Goal: Navigation & Orientation: Find specific page/section

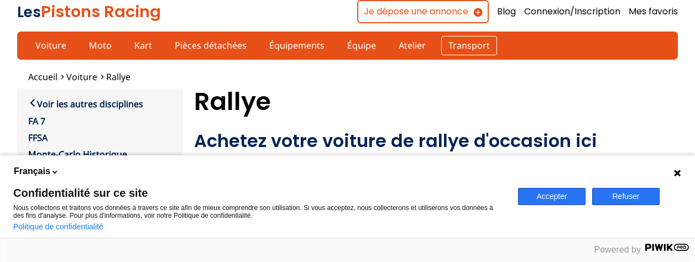
click at [445, 44] on link "Transport" at bounding box center [469, 45] width 56 height 19
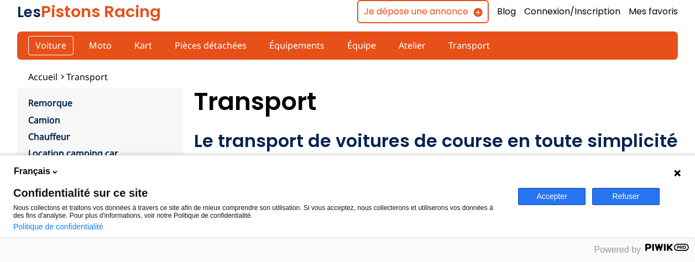
click at [36, 46] on link "Voiture" at bounding box center [50, 45] width 45 height 19
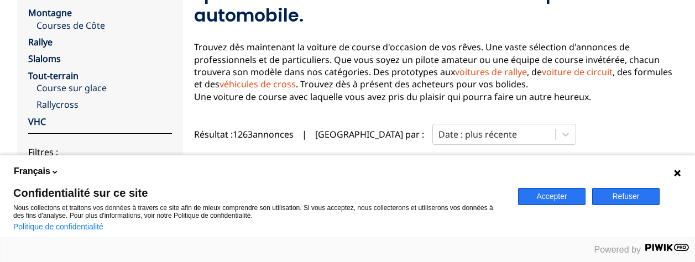
scroll to position [180, 0]
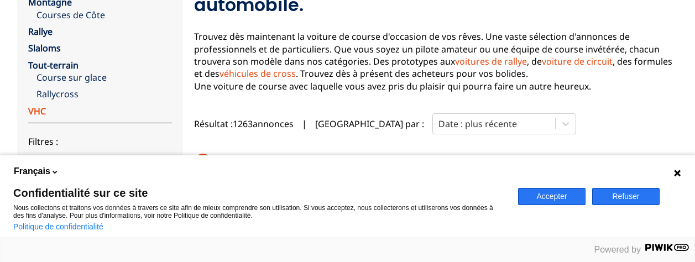
click at [34, 111] on link "VHC" at bounding box center [37, 111] width 18 height 12
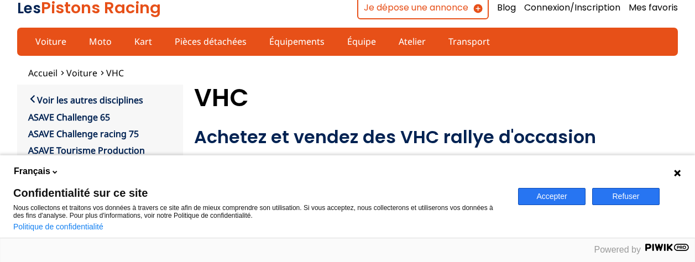
scroll to position [2, 0]
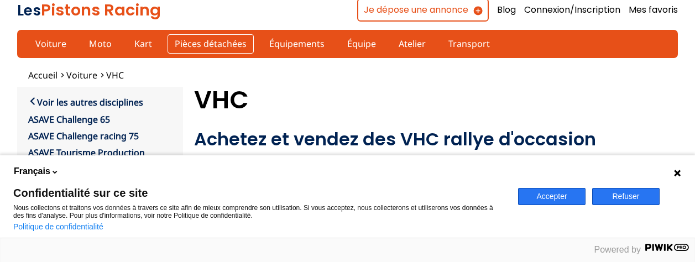
click at [193, 41] on link "Pièces détachées" at bounding box center [210, 43] width 86 height 19
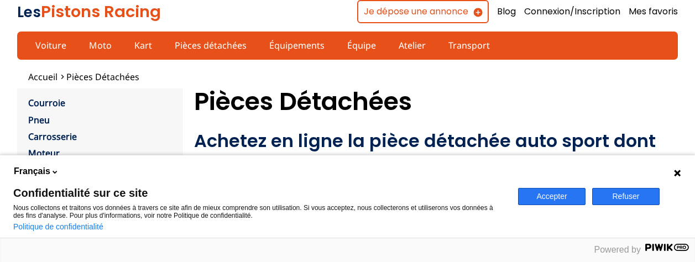
click at [626, 194] on button "Refuser" at bounding box center [625, 196] width 67 height 17
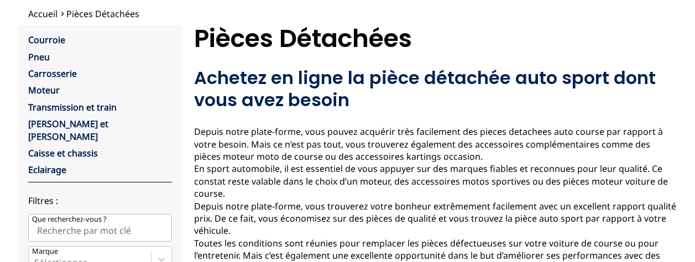
scroll to position [10, 0]
